Goal: Transaction & Acquisition: Purchase product/service

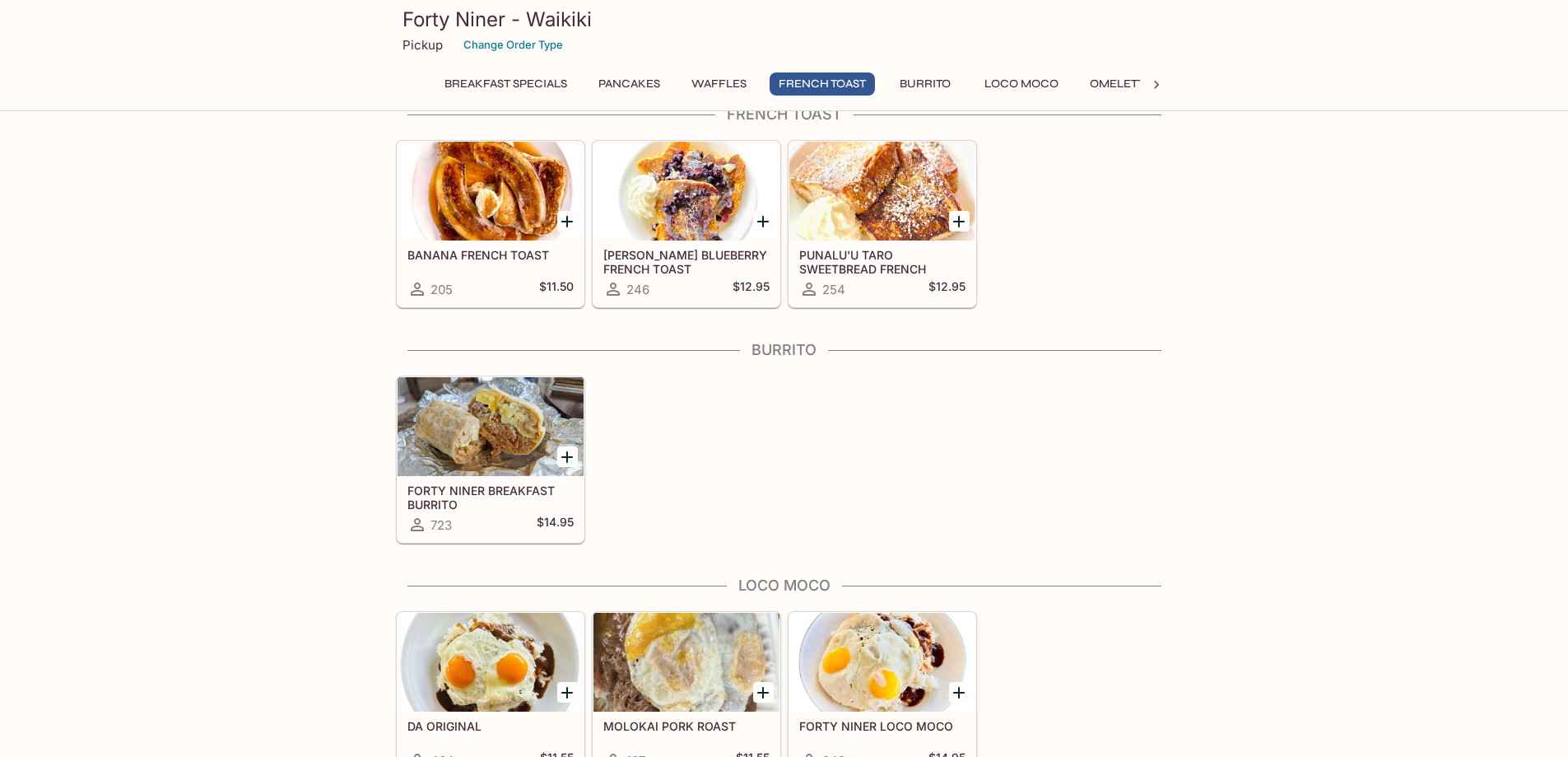
scroll to position [1153, 0]
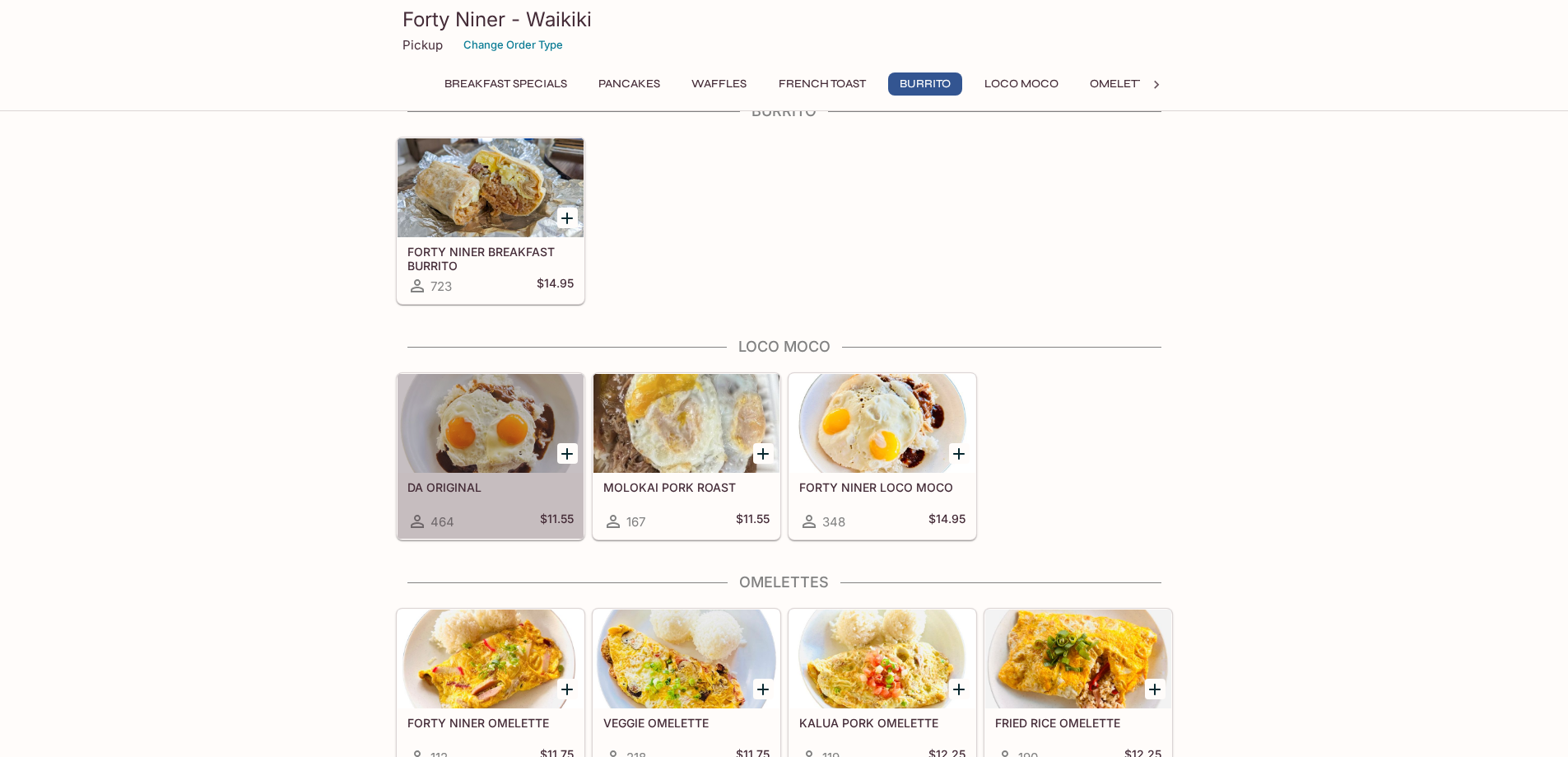
click at [501, 454] on div at bounding box center [491, 422] width 186 height 98
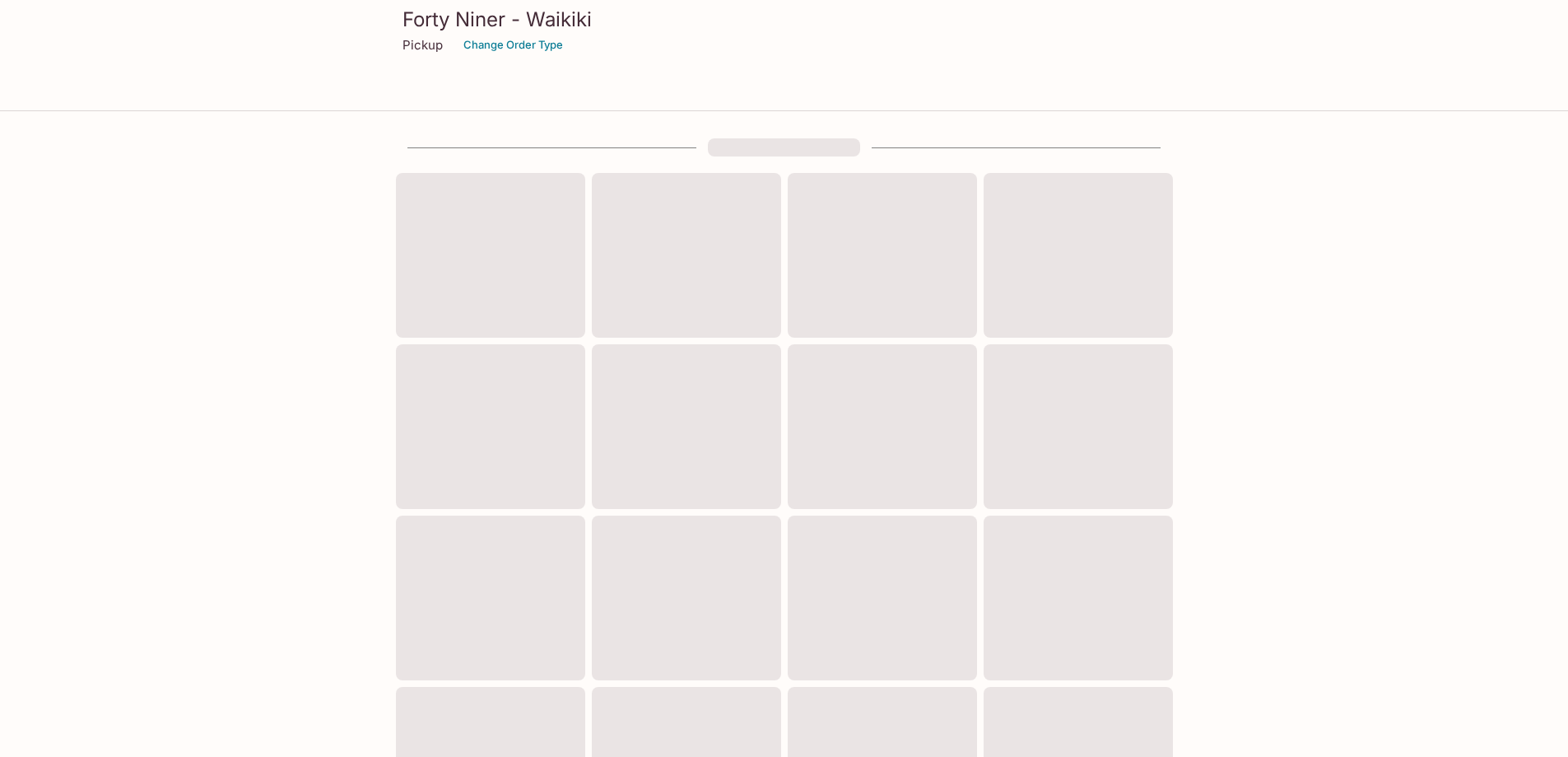
scroll to position [437, 0]
